Goal: Check status: Check status

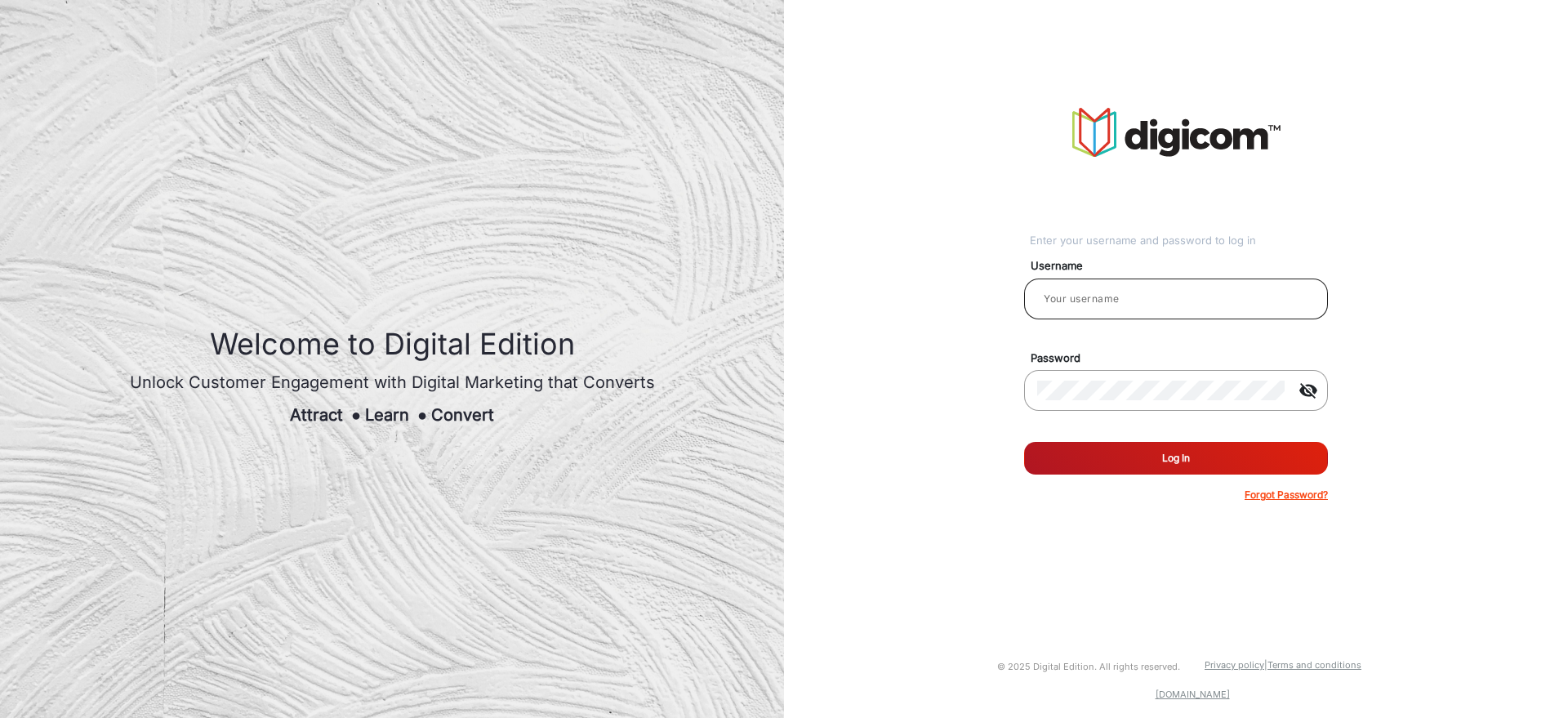
click at [1159, 302] on input "email" at bounding box center [1175, 299] width 277 height 19
type input "[PERSON_NAME]"
click at [1122, 453] on button "Log In" at bounding box center [1176, 459] width 304 height 33
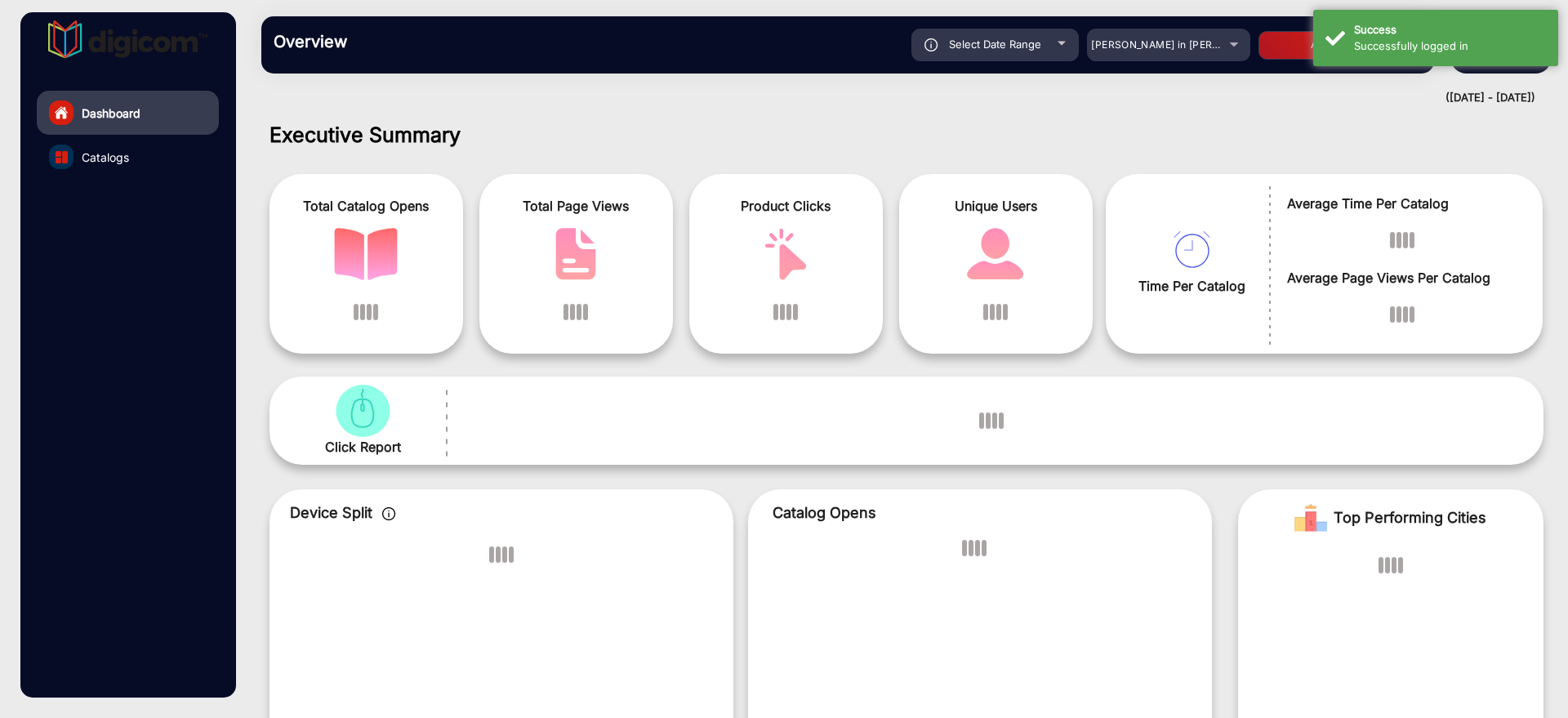
scroll to position [12, 0]
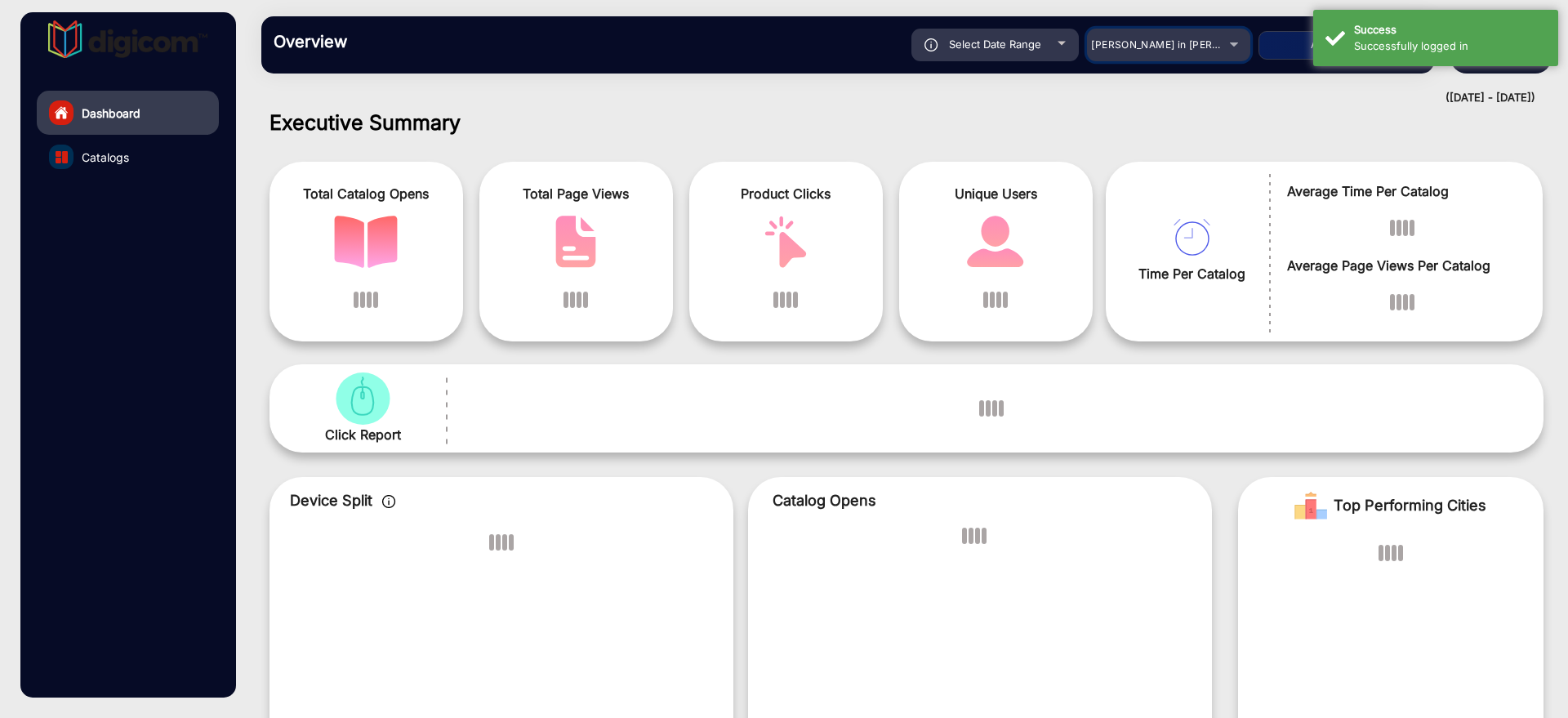
click at [1227, 38] on div "[PERSON_NAME] in [PERSON_NAME]" at bounding box center [1168, 44] width 163 height 19
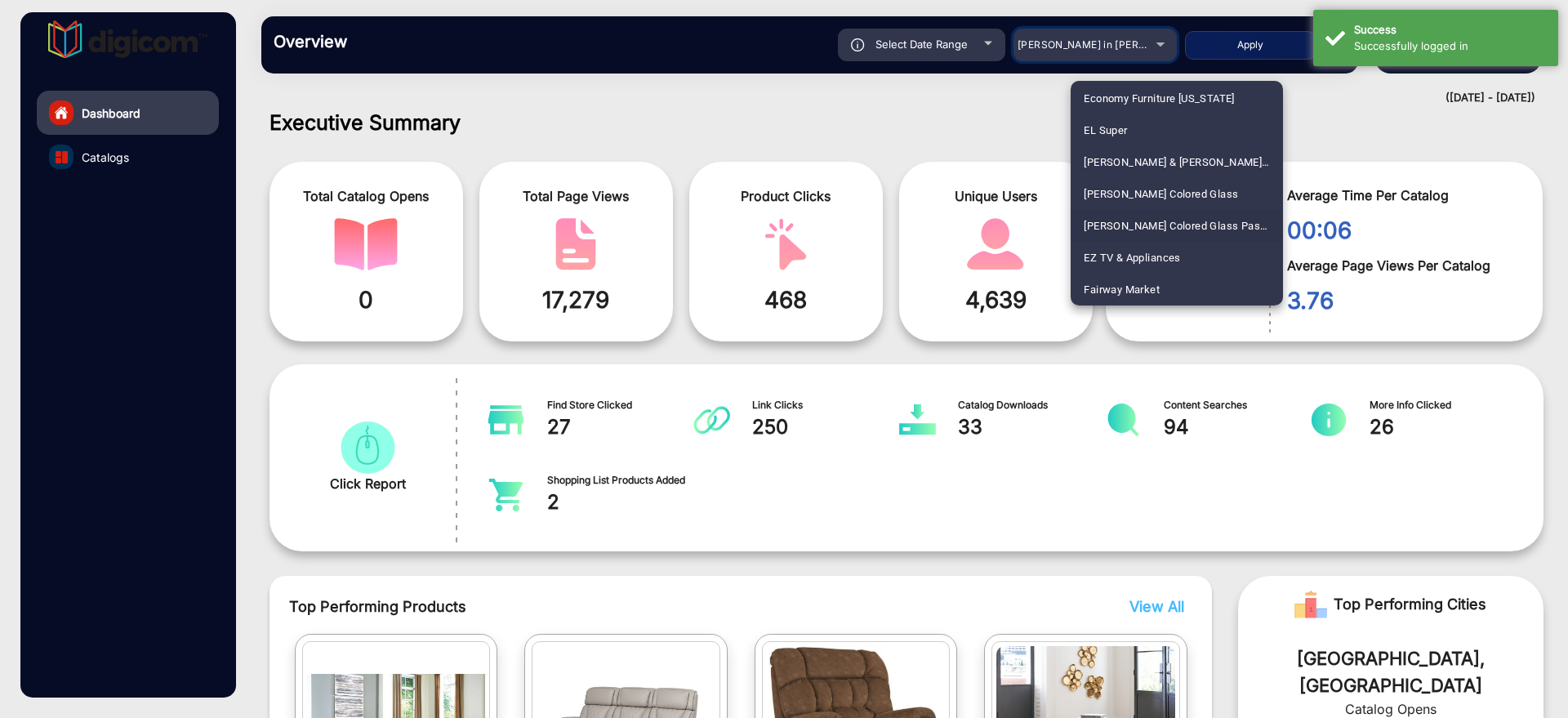
scroll to position [1789, 0]
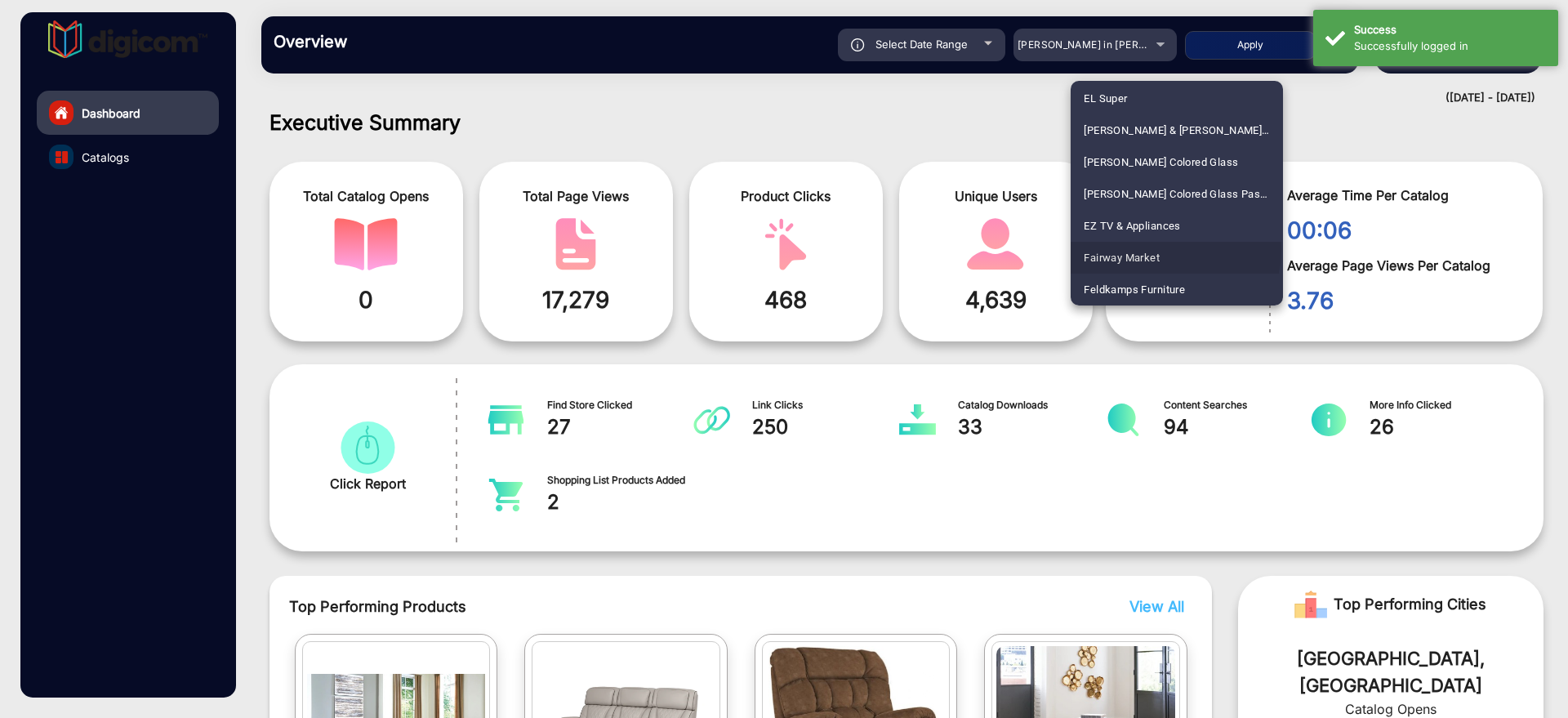
click at [1156, 249] on span "Fairway Market" at bounding box center [1121, 257] width 76 height 32
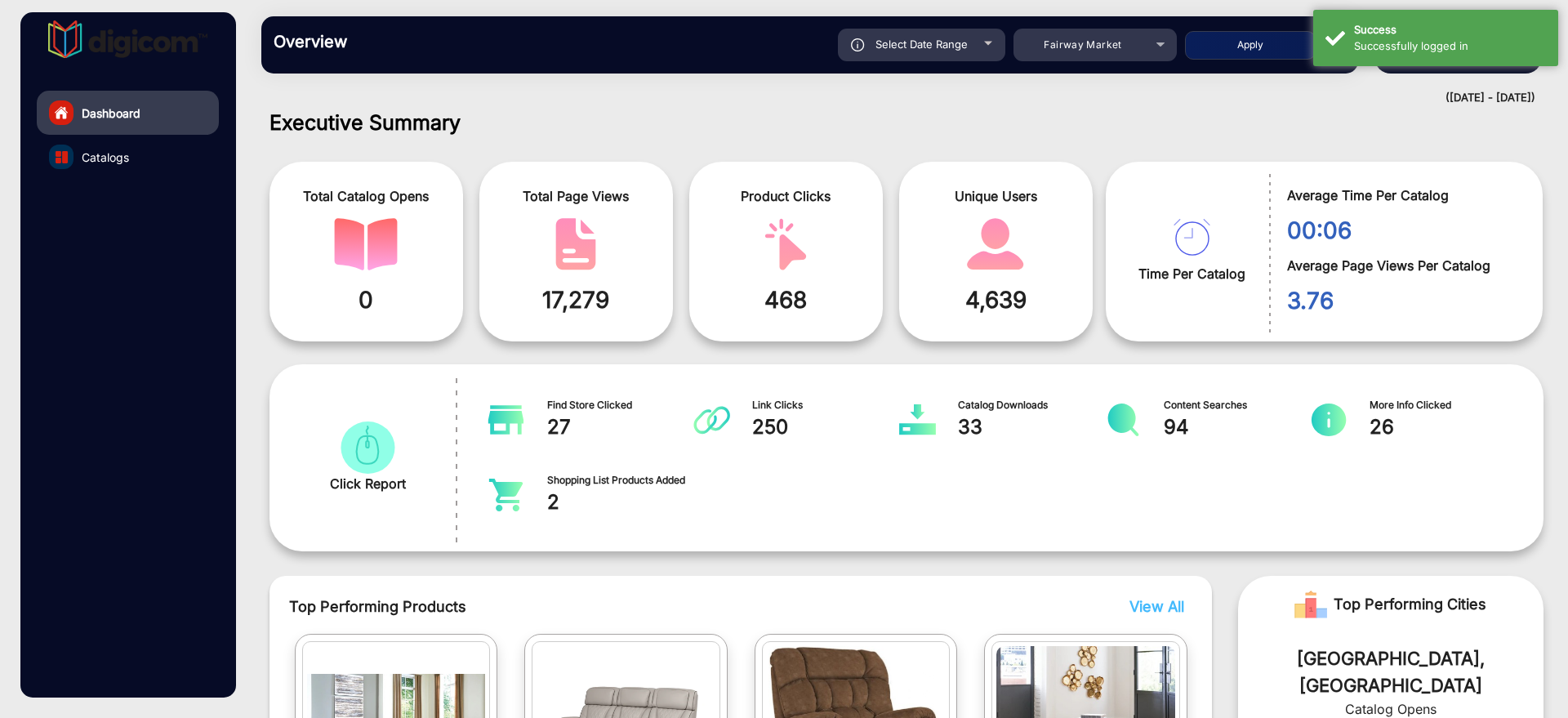
click at [956, 42] on span "Select Date Range" at bounding box center [921, 44] width 92 height 13
type input "[DATE]"
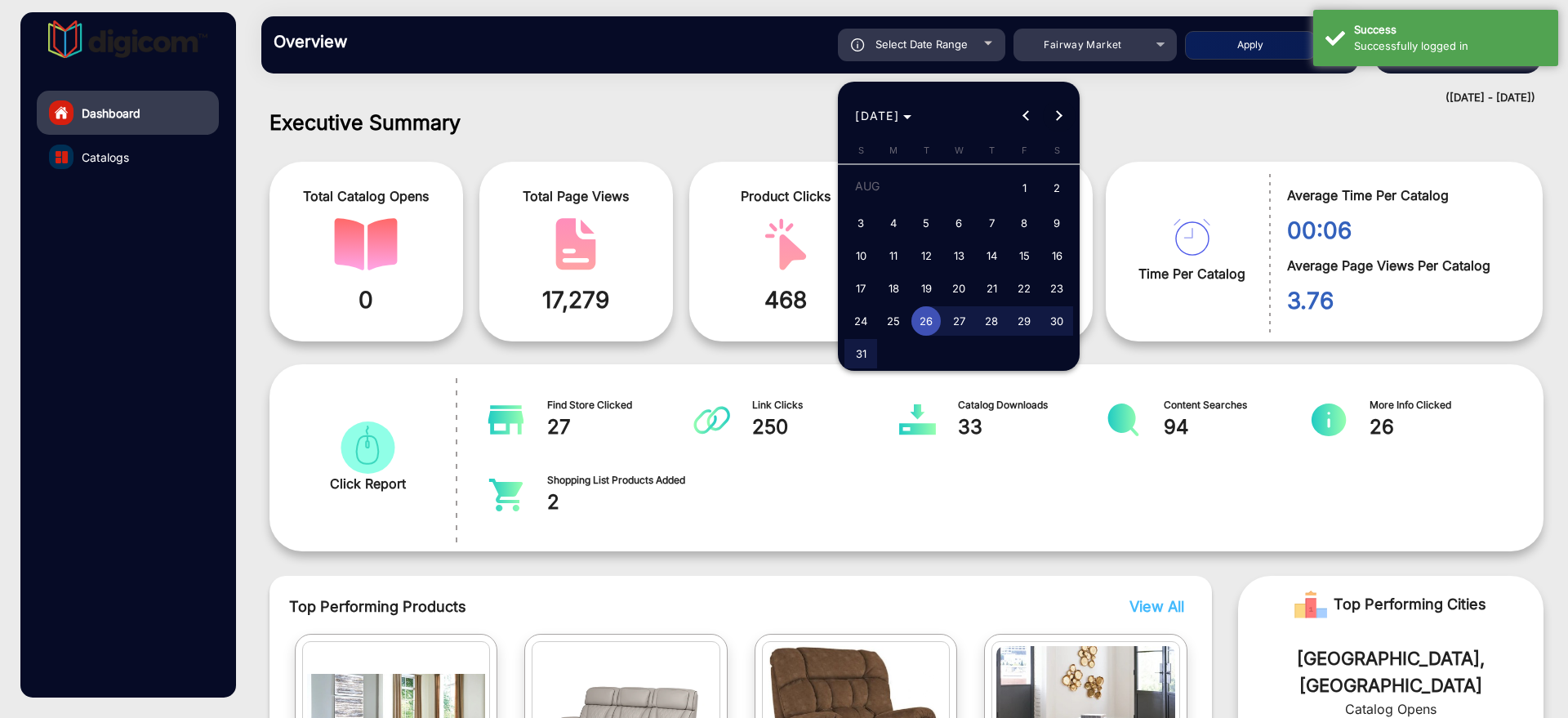
click at [1053, 120] on span "Next month" at bounding box center [1059, 116] width 33 height 33
click at [892, 220] on span "1" at bounding box center [893, 219] width 29 height 29
type input "[DATE]"
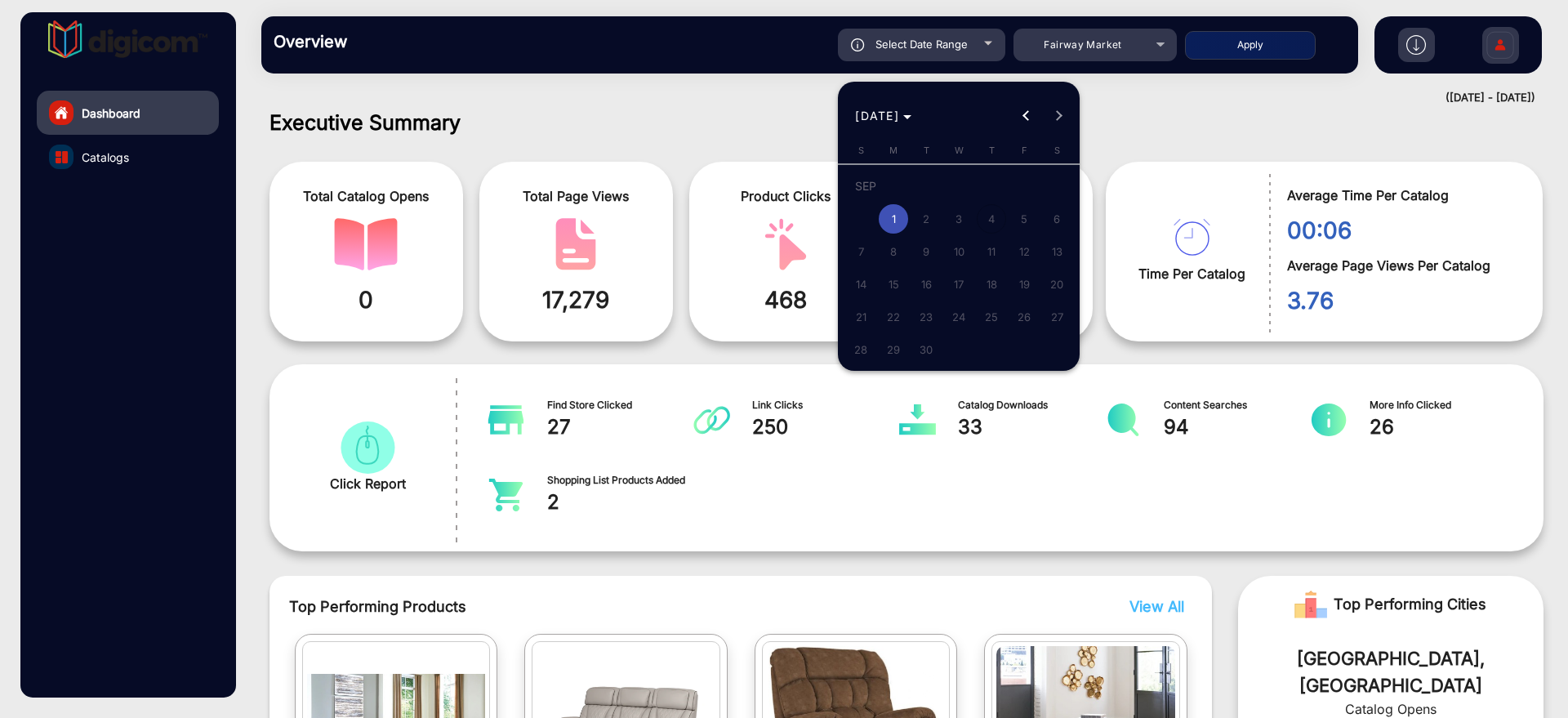
click at [892, 220] on span "1" at bounding box center [893, 219] width 29 height 29
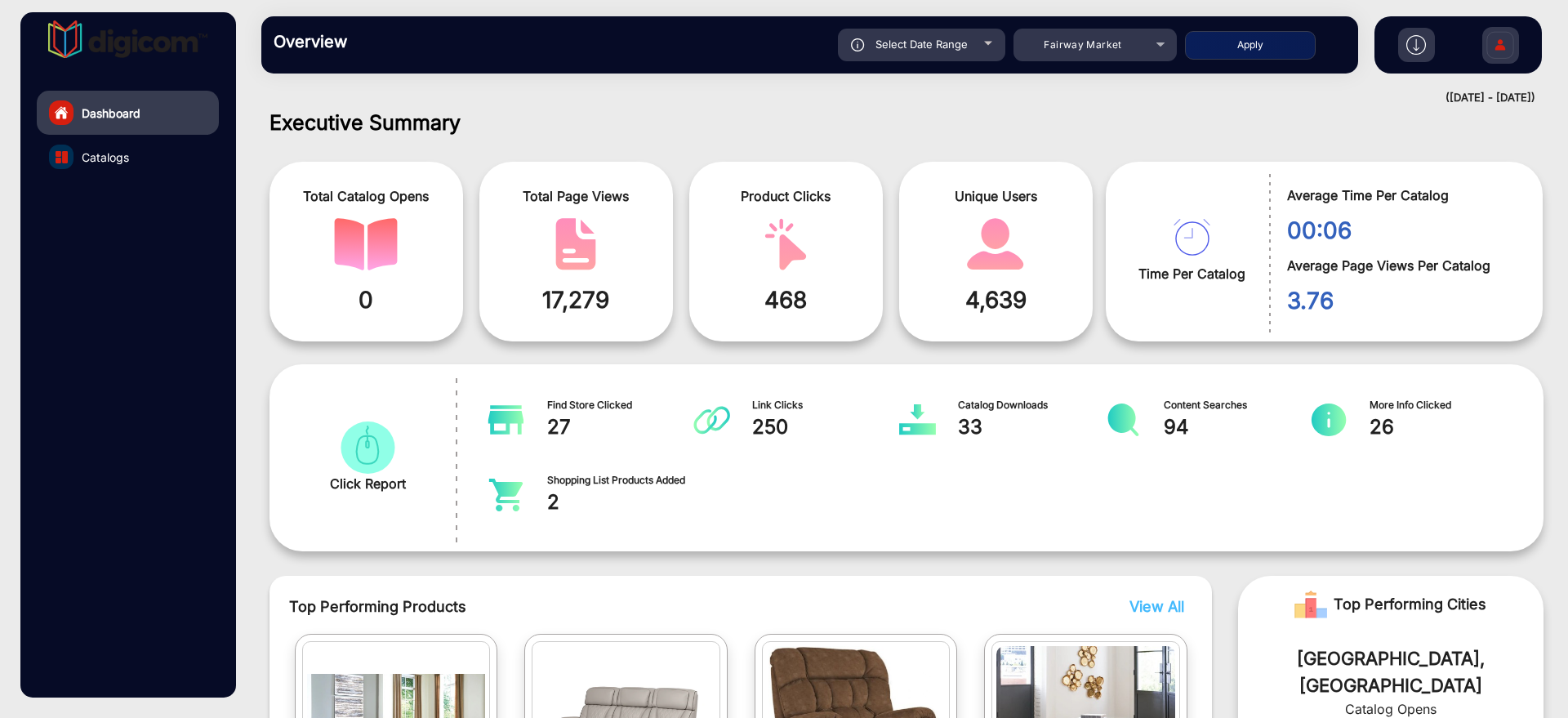
type input "[DATE]"
click at [1287, 41] on button "Apply" at bounding box center [1249, 45] width 131 height 28
type input "[DATE]"
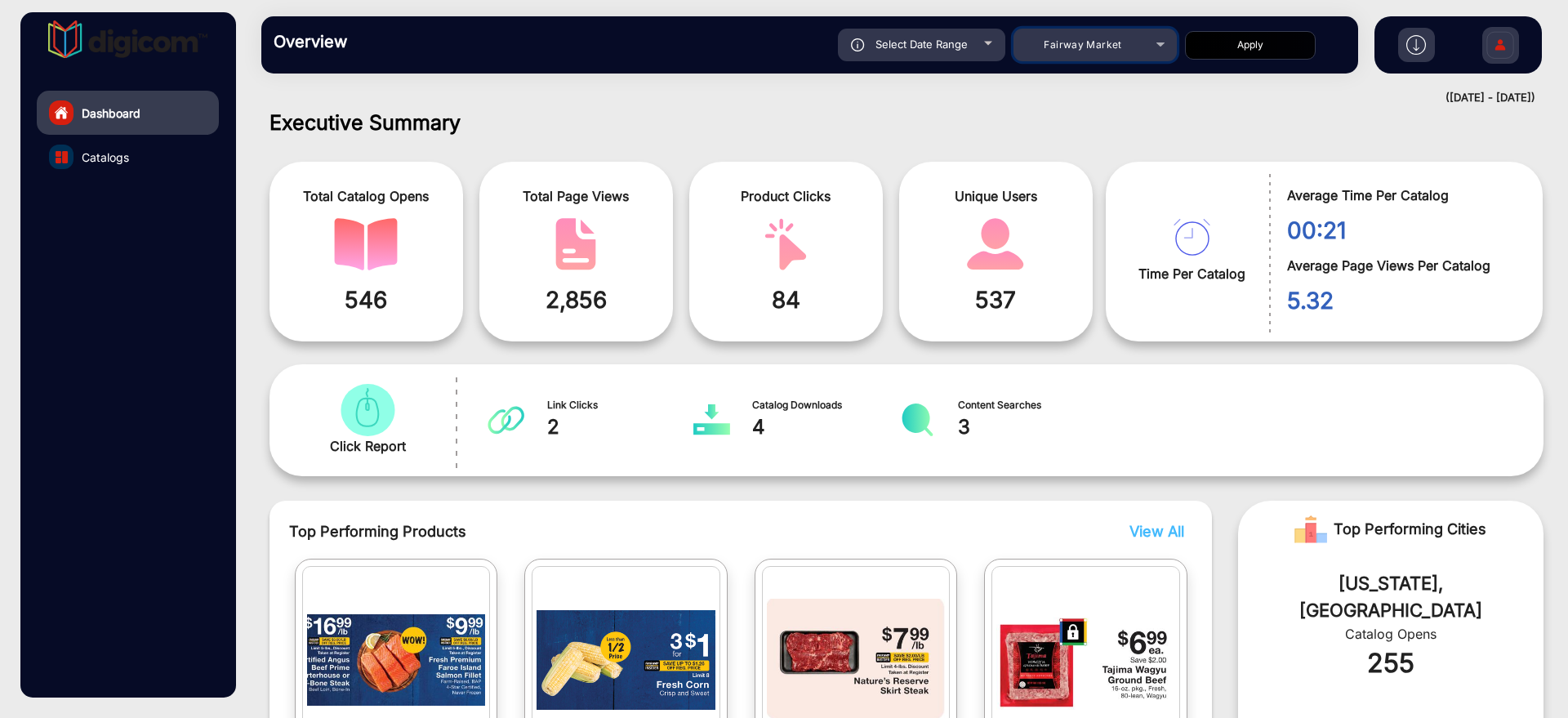
click at [1101, 50] on div "Fairway Market" at bounding box center [1082, 44] width 131 height 19
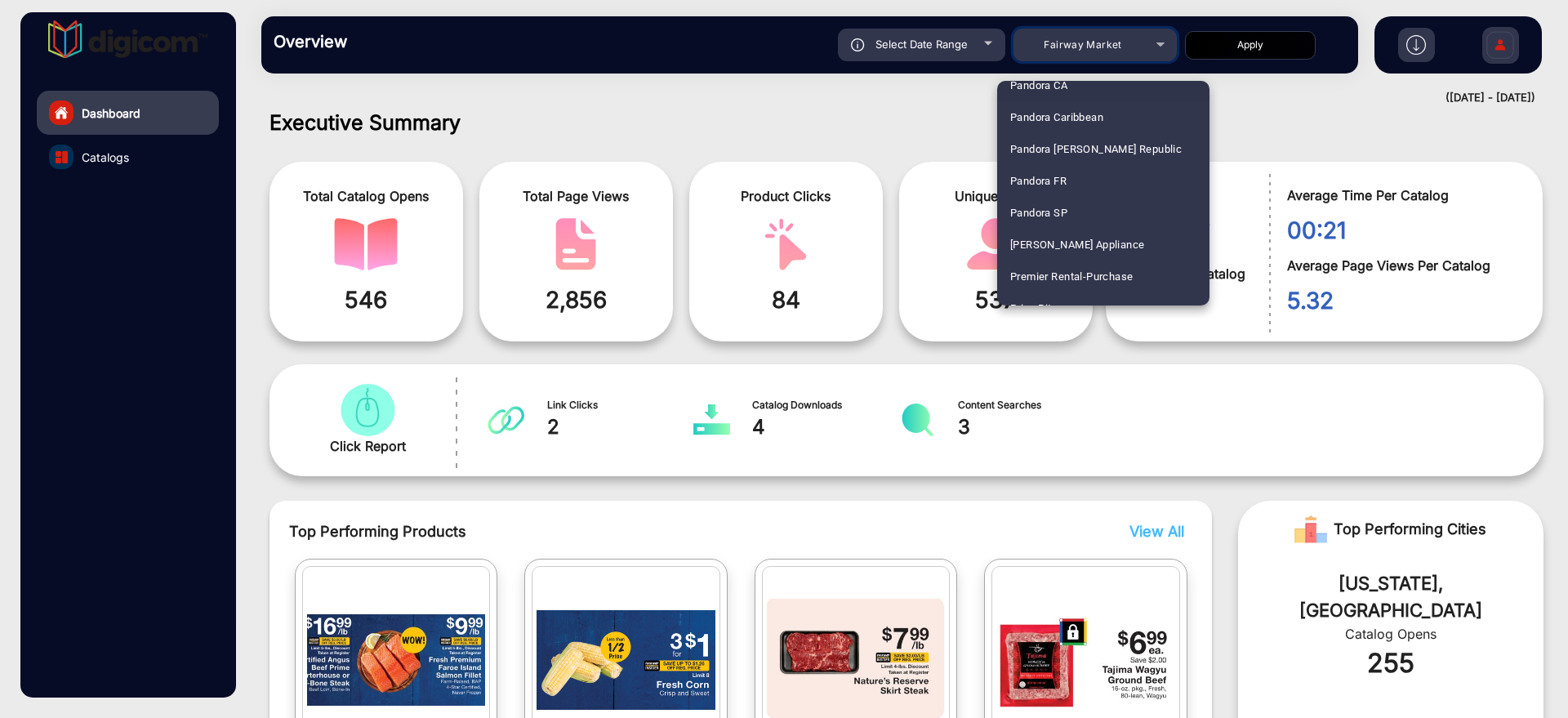
scroll to position [3401, 0]
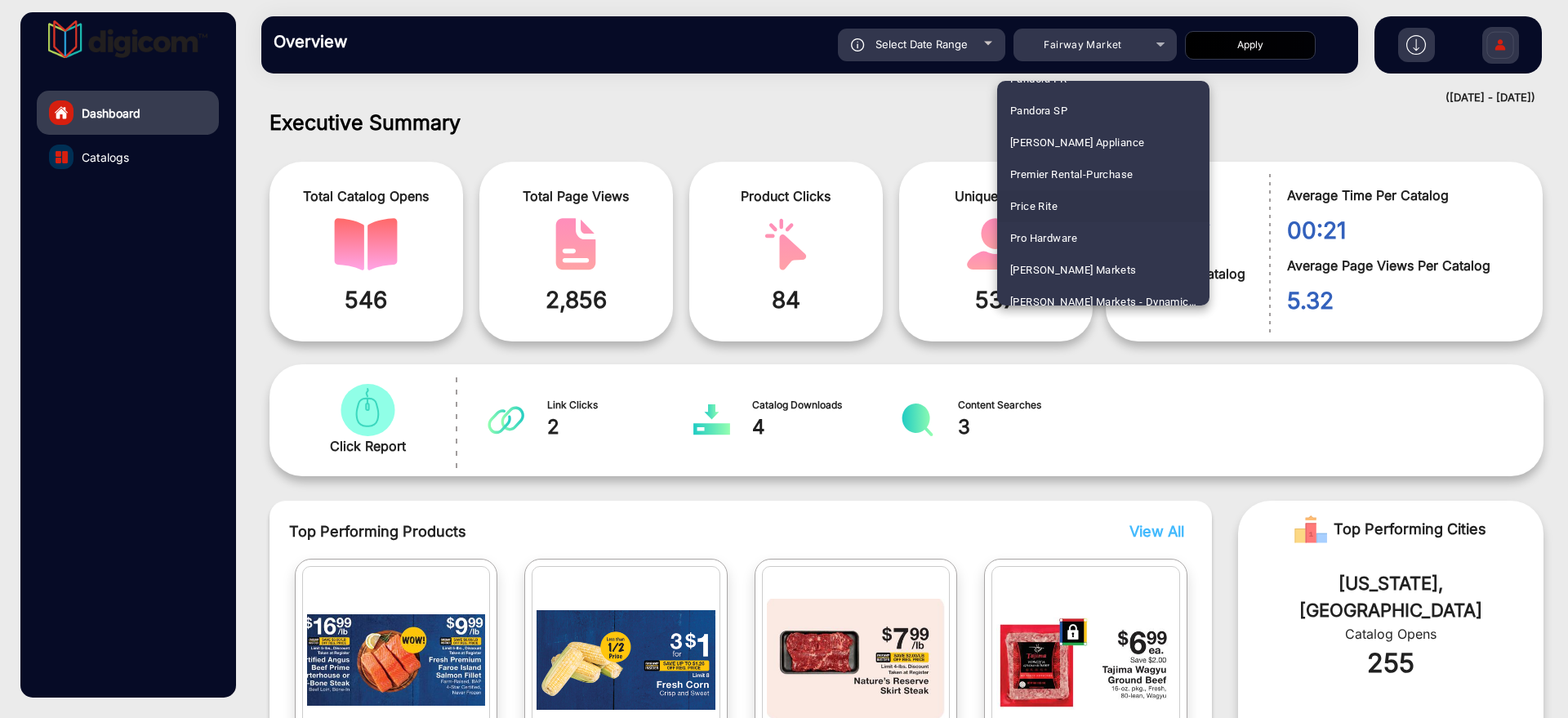
click at [1081, 201] on mat-option "Price Rite" at bounding box center [1103, 206] width 212 height 32
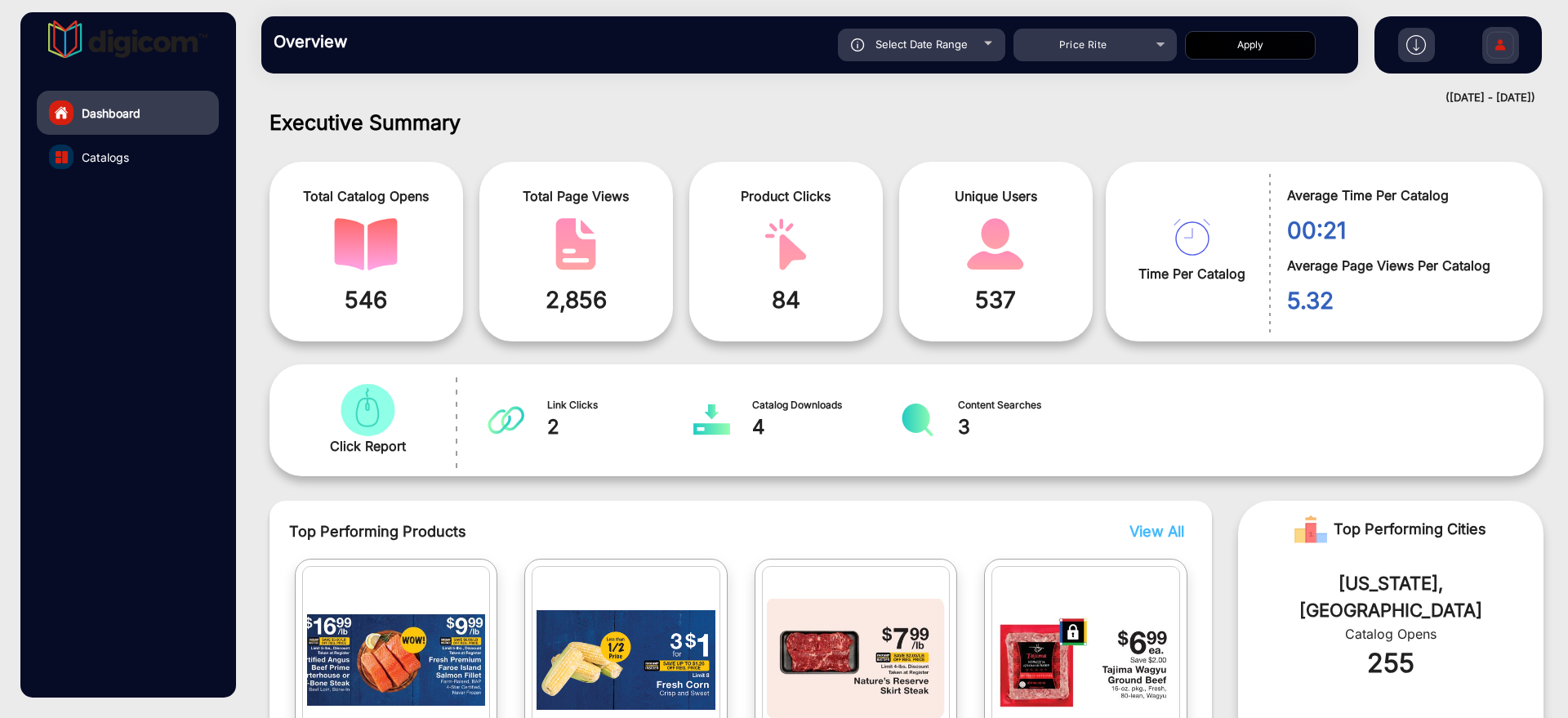
click at [1221, 49] on button "Apply" at bounding box center [1249, 45] width 131 height 28
type input "[DATE]"
